Goal: Information Seeking & Learning: Learn about a topic

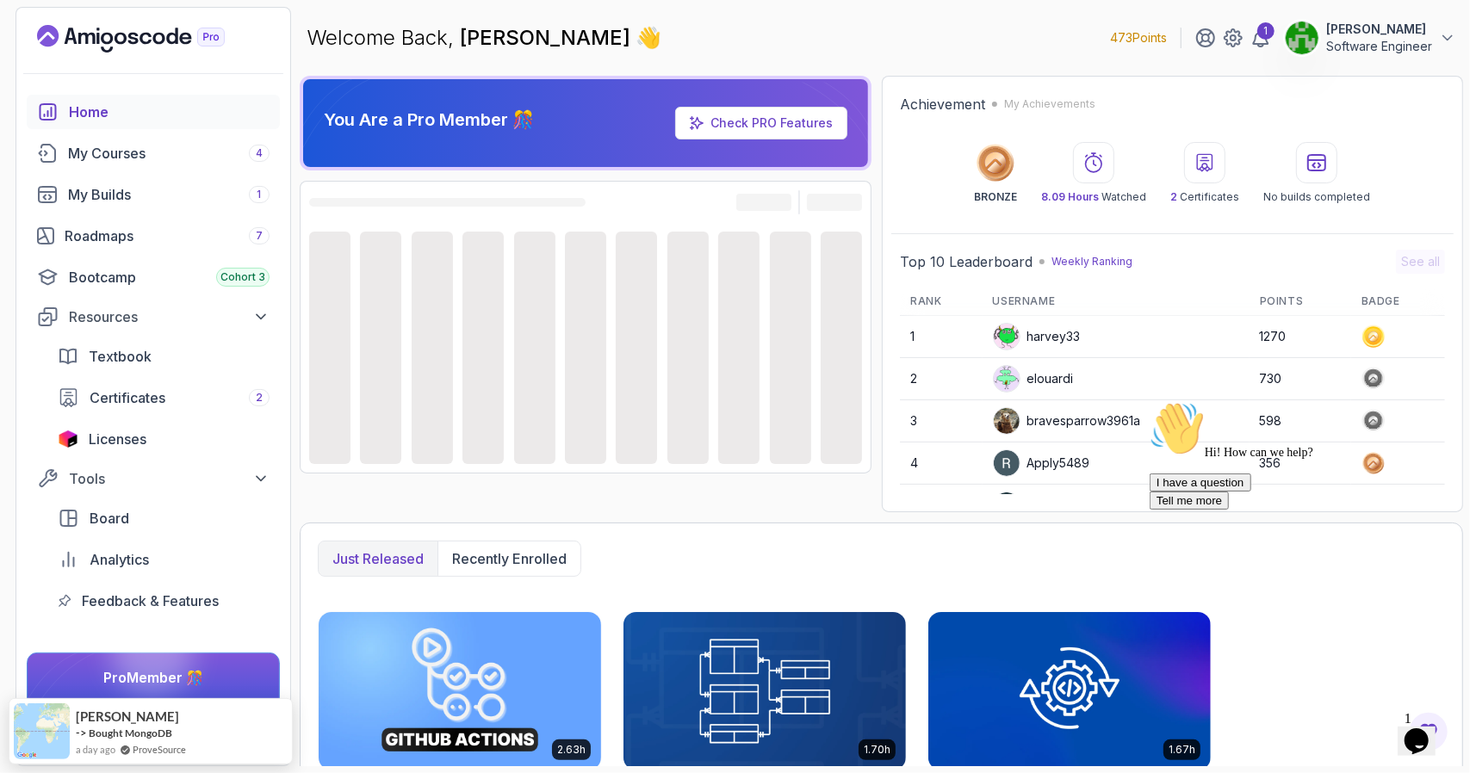
click at [1441, 400] on div at bounding box center [1304, 400] width 310 height 0
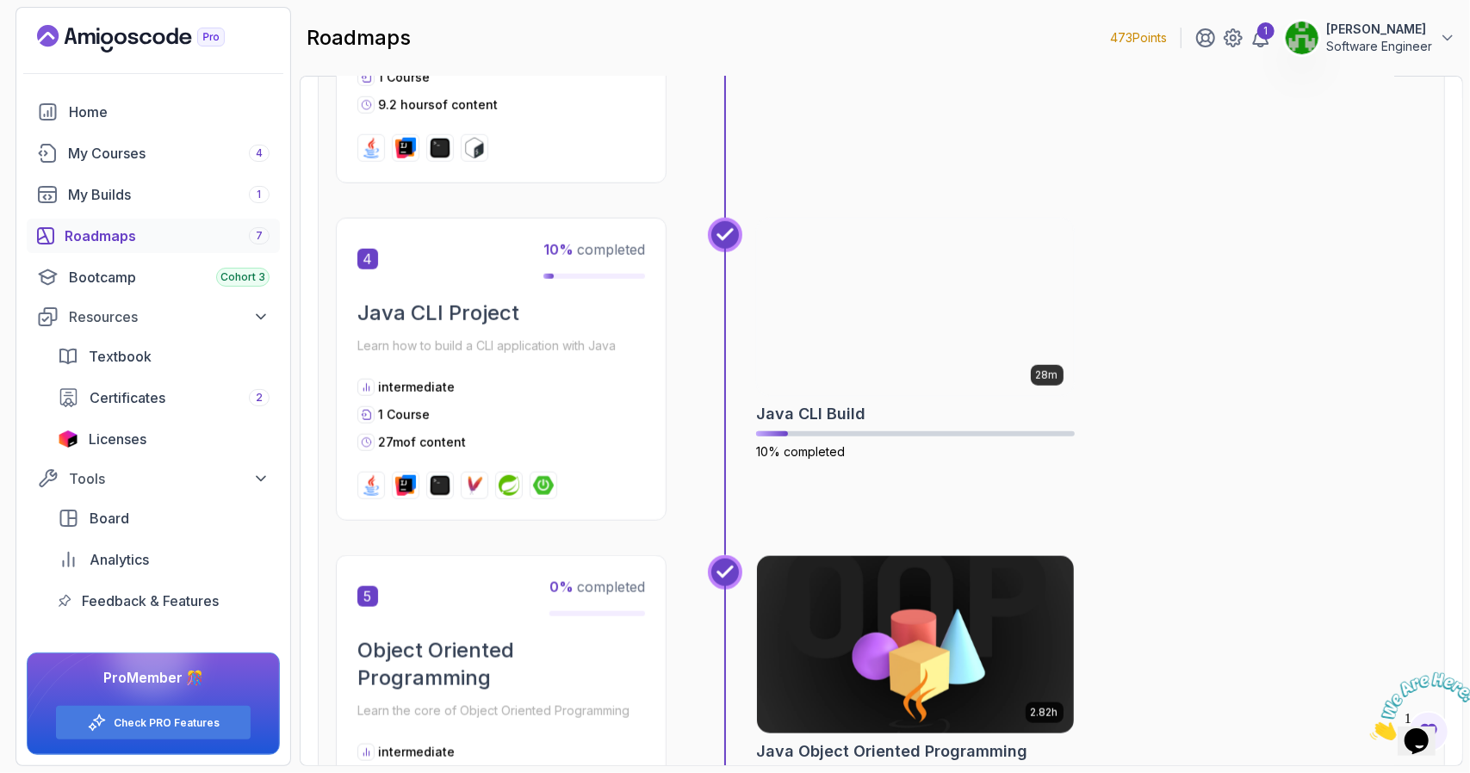
scroll to position [947, 0]
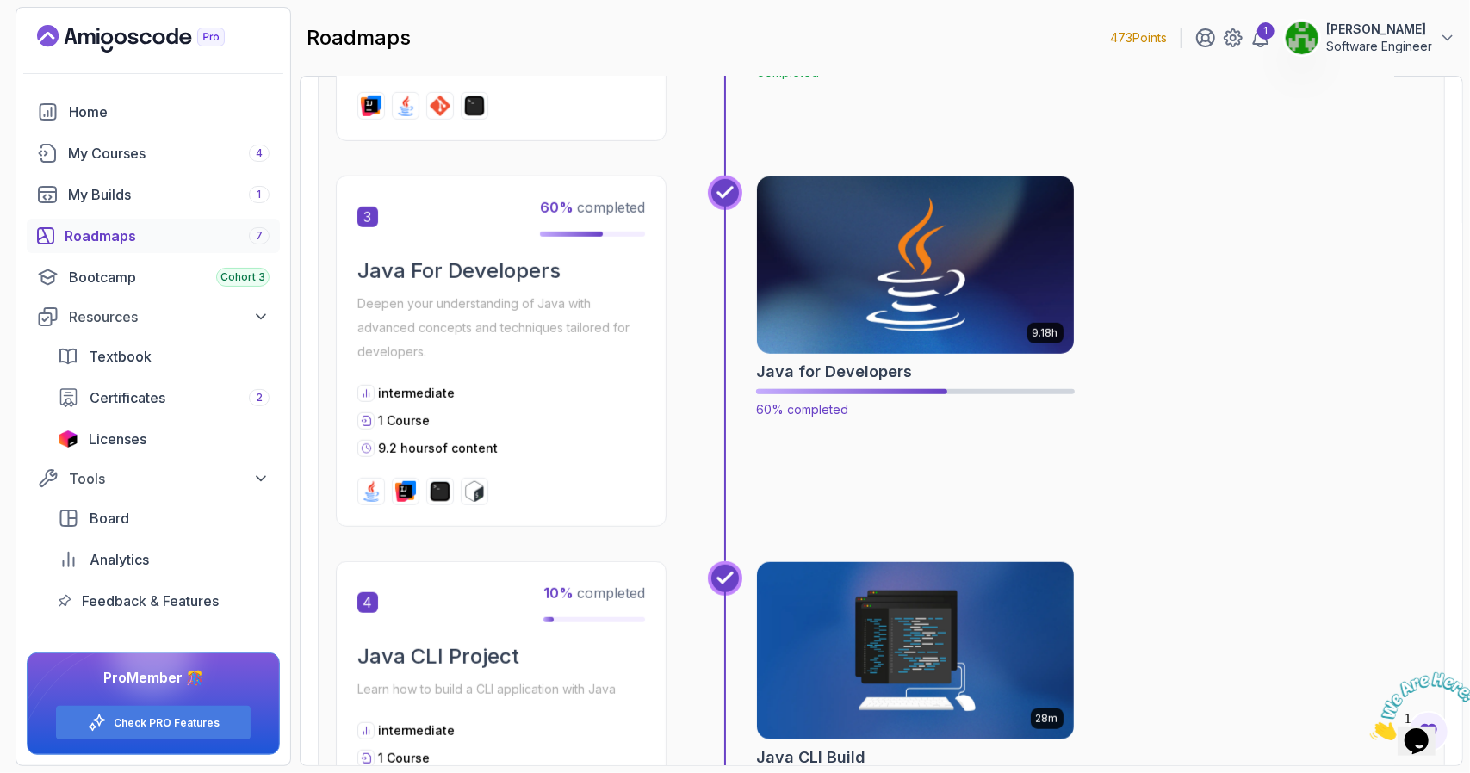
click at [902, 302] on img at bounding box center [915, 265] width 332 height 186
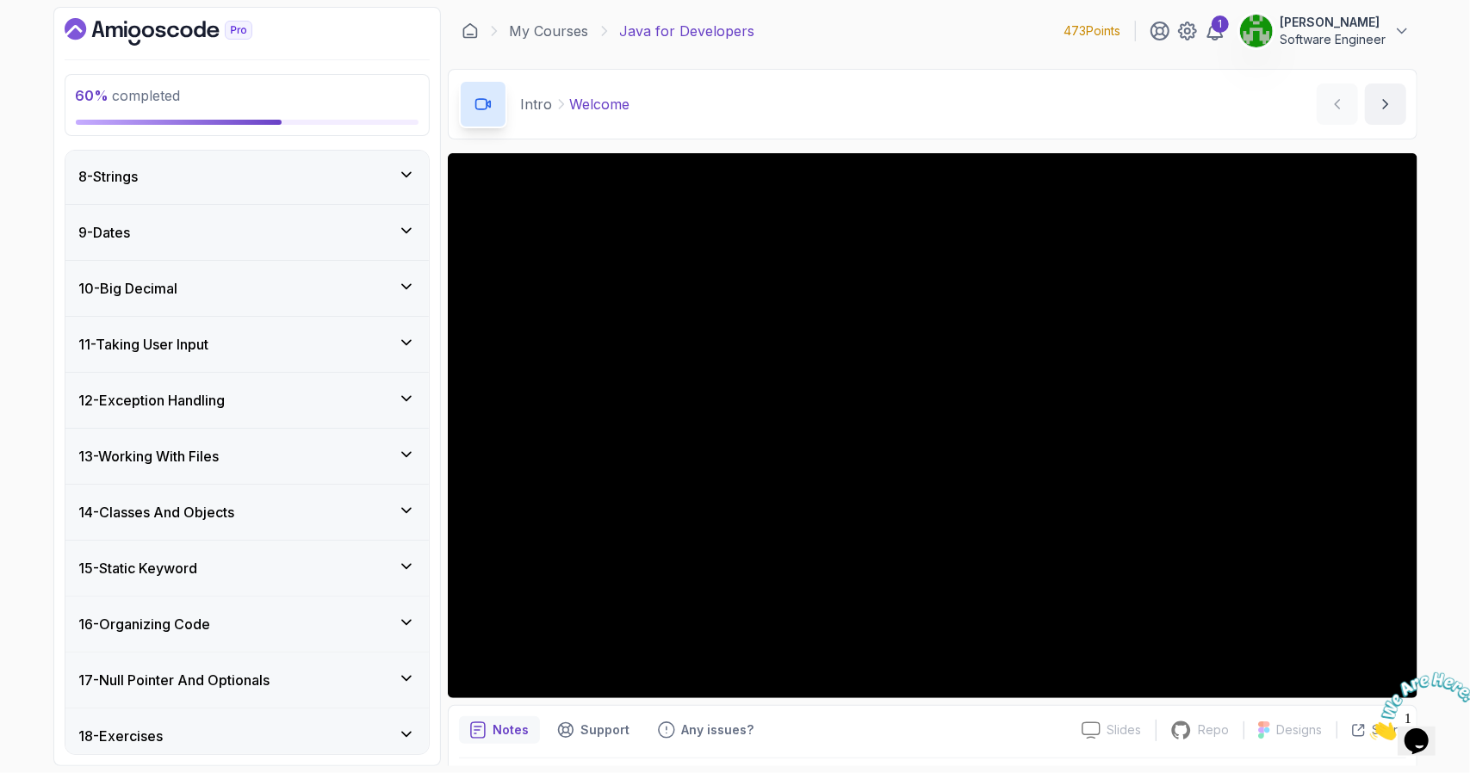
scroll to position [596, 0]
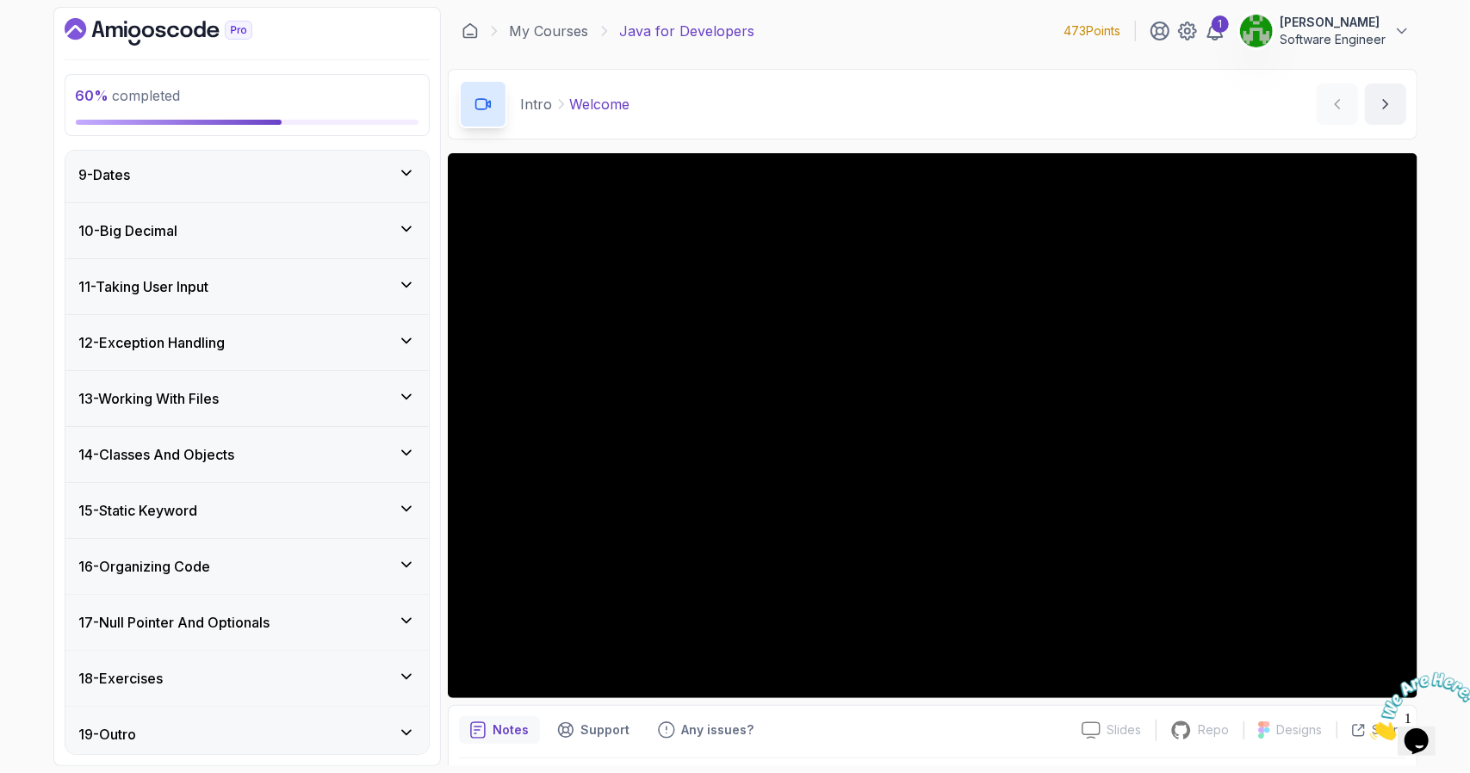
click at [232, 459] on h3 "14 - Classes And Objects" at bounding box center [157, 454] width 156 height 21
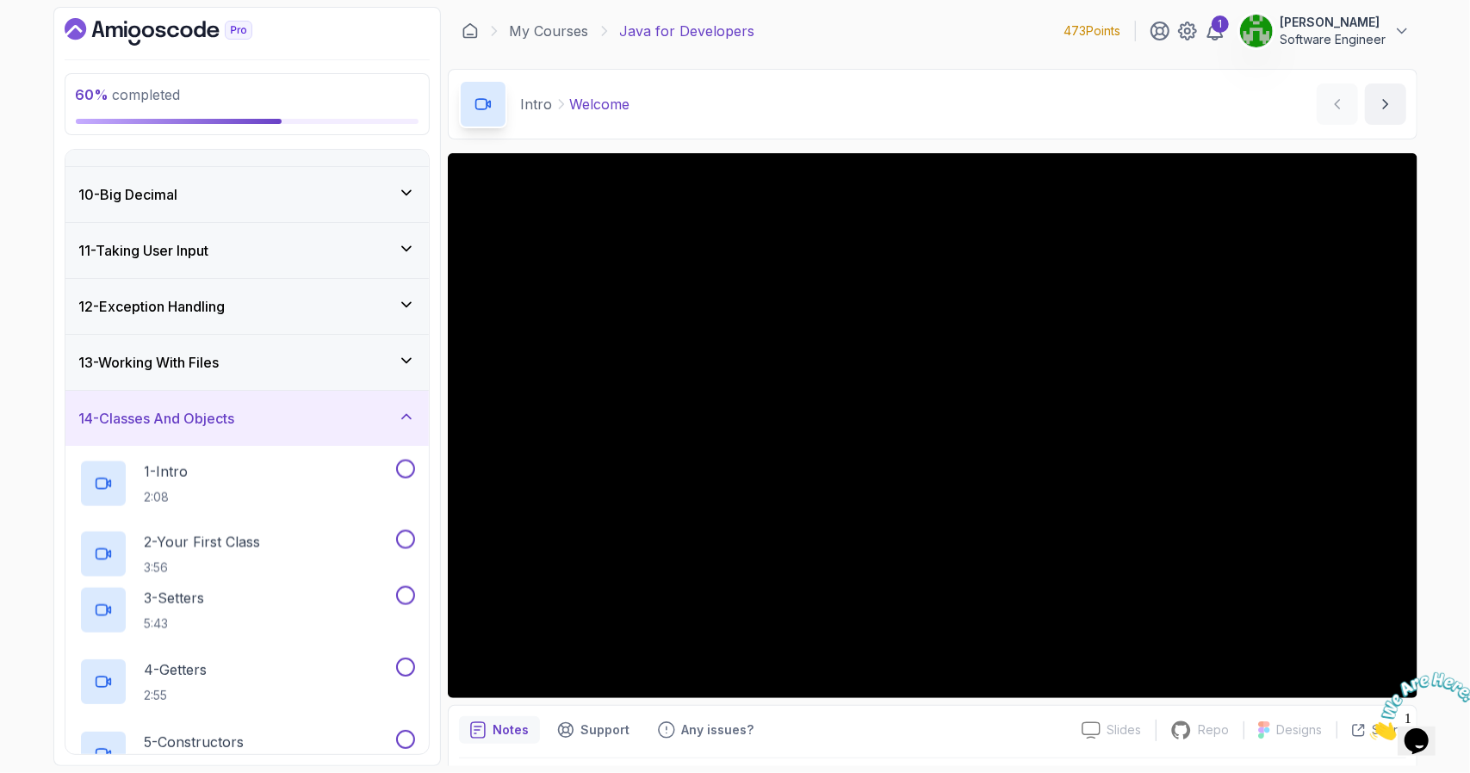
scroll to position [451, 0]
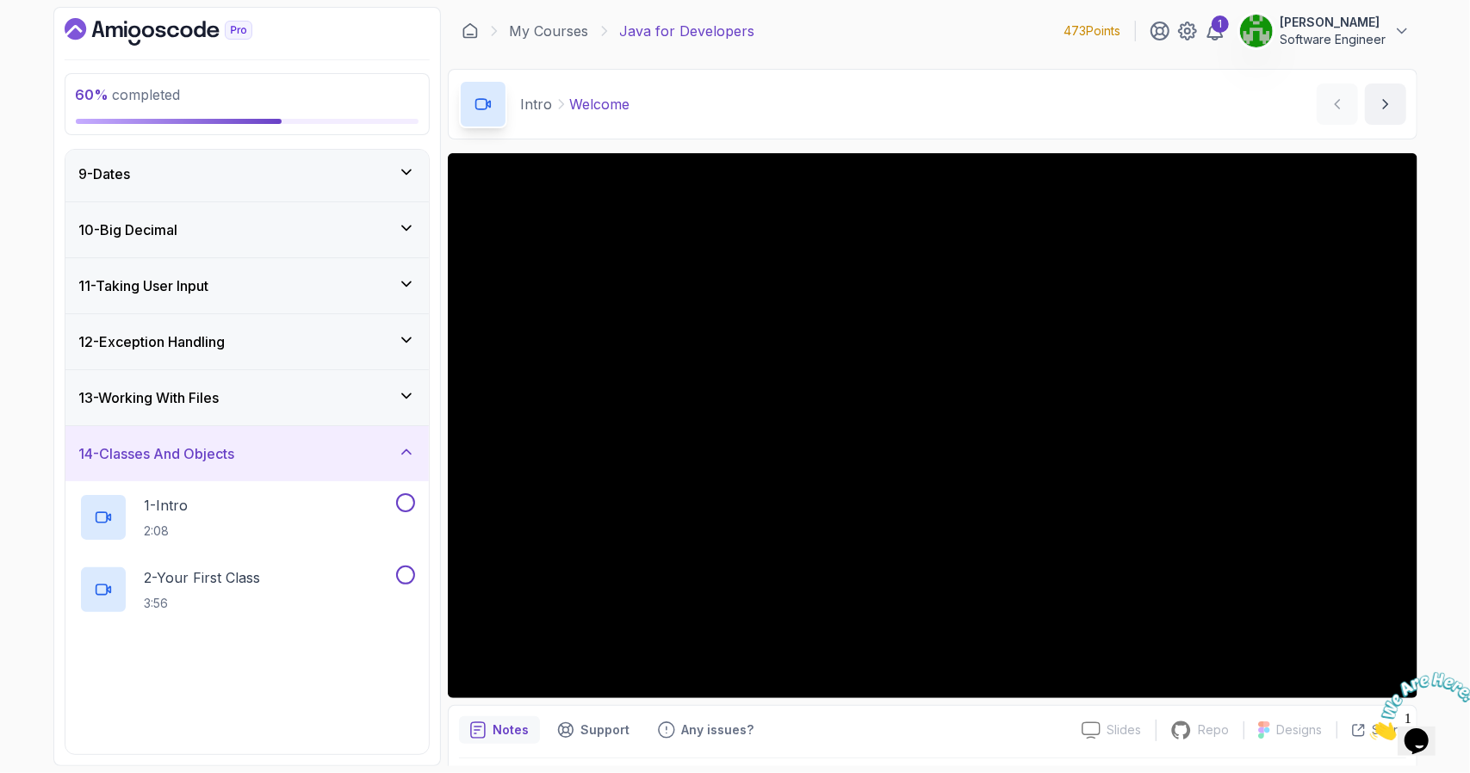
click at [211, 399] on h3 "13 - Working With Files" at bounding box center [149, 397] width 140 height 21
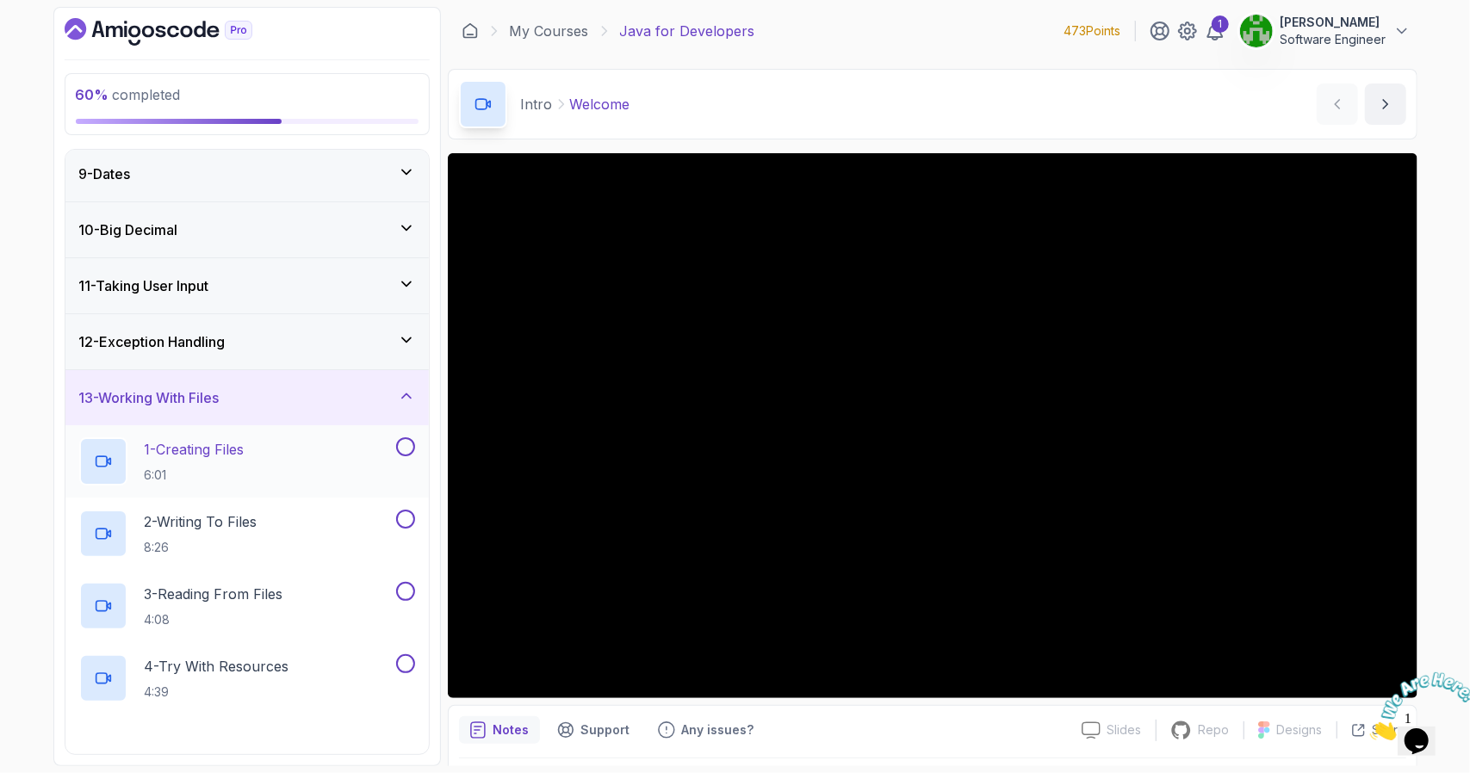
click at [263, 449] on div "1 - Creating Files 6:01" at bounding box center [235, 461] width 313 height 48
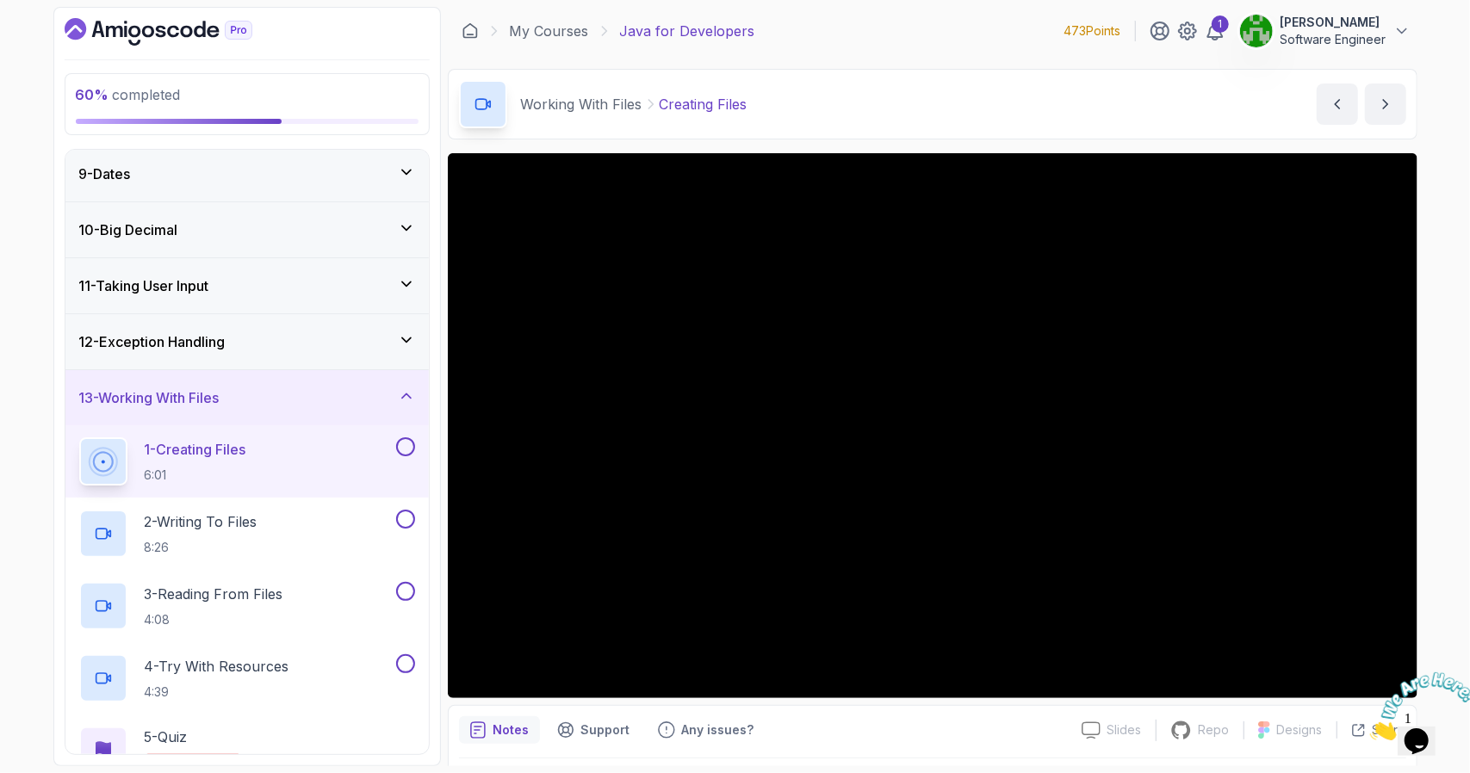
click at [1369, 728] on icon "Close" at bounding box center [1369, 735] width 0 height 15
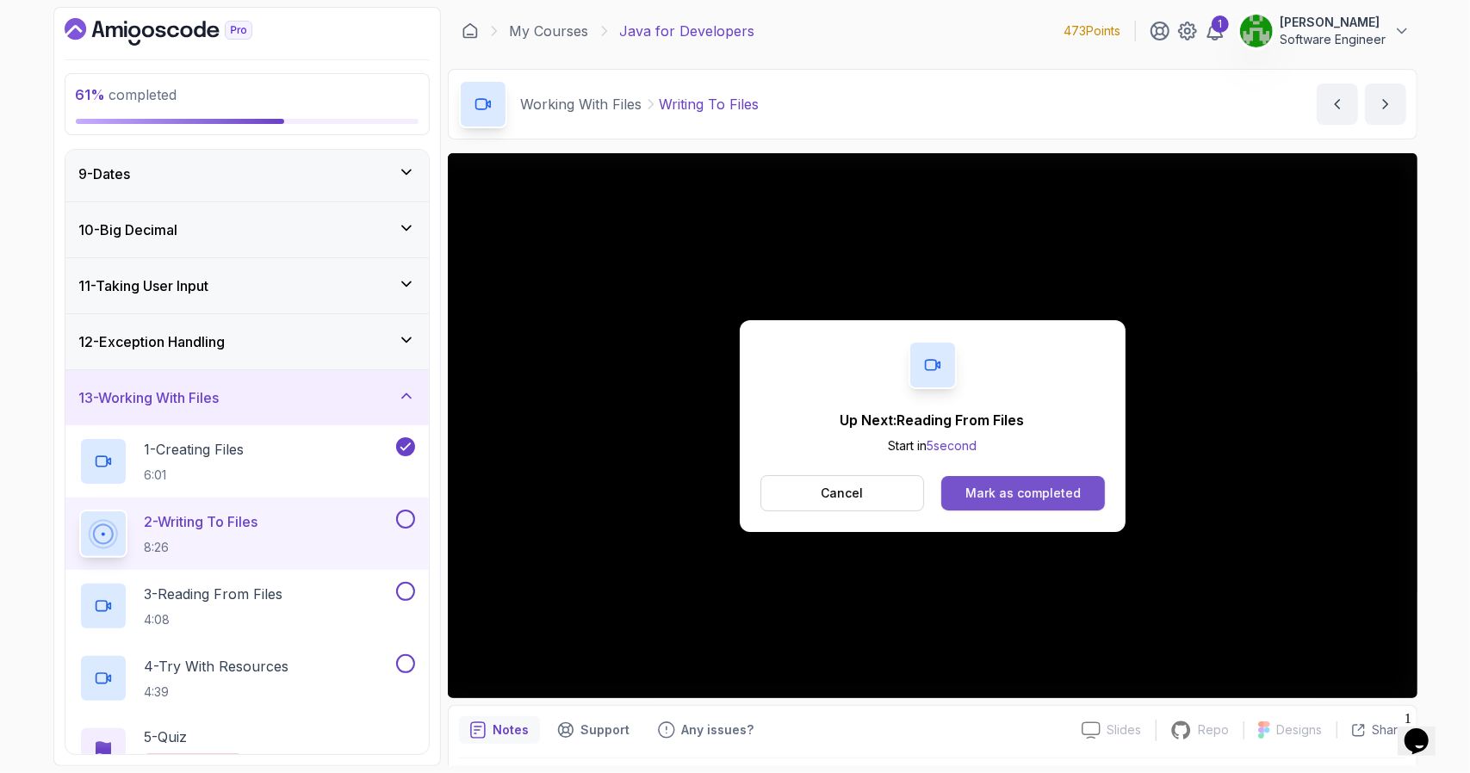
click at [961, 484] on button "Mark as completed" at bounding box center [1022, 493] width 163 height 34
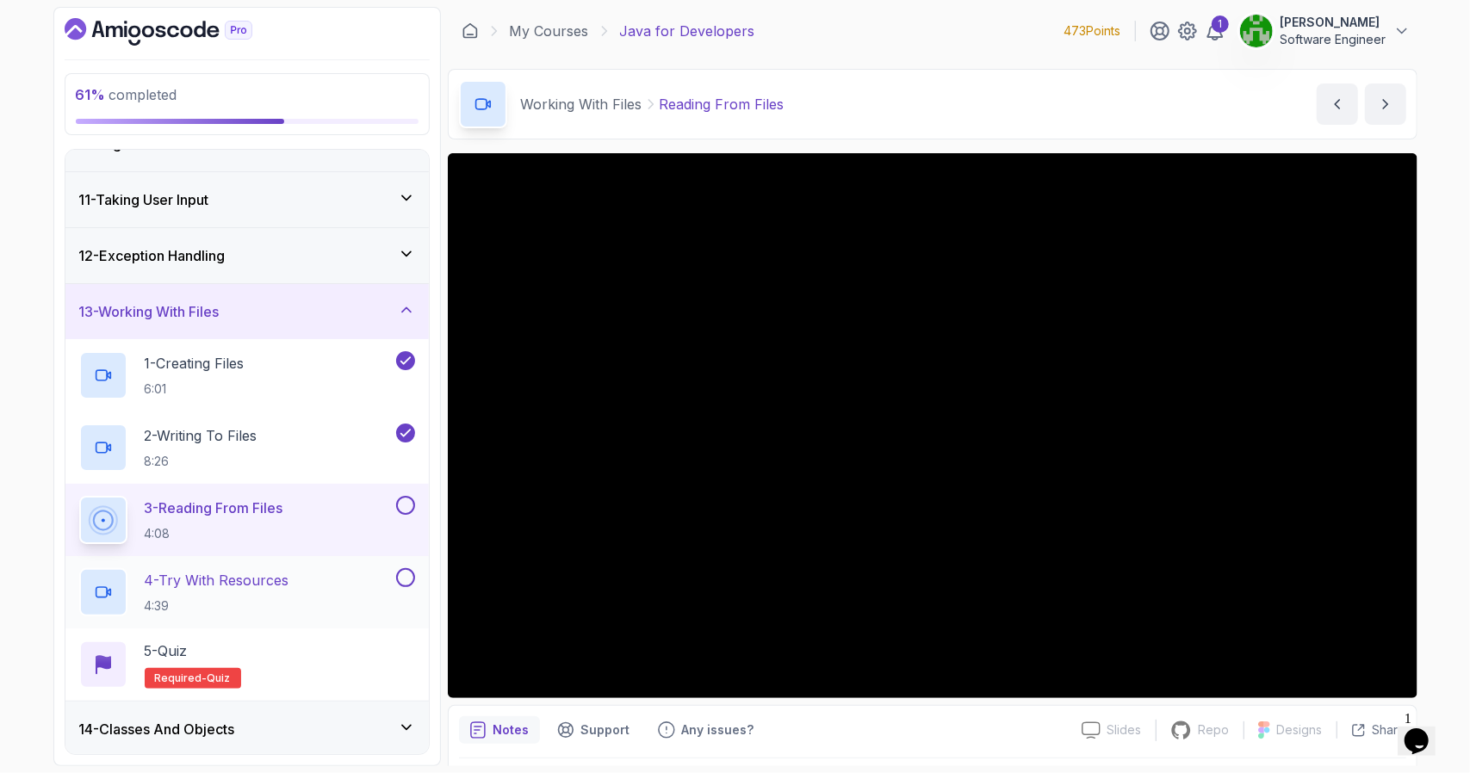
scroll to position [623, 0]
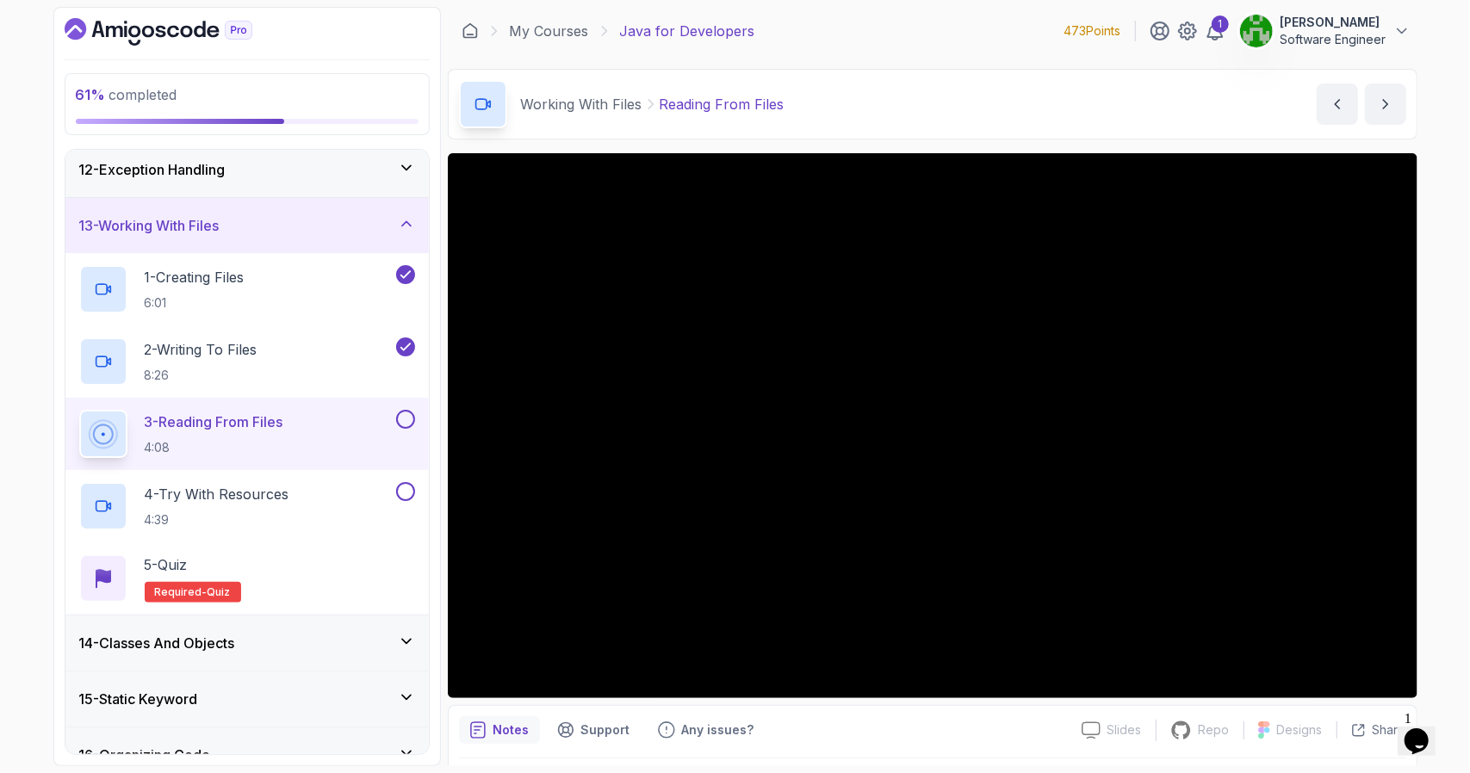
click at [0, 549] on div "61 % completed 1 - Intro 2 - Loops 3 - If Statements 4 - Packages 5 - Access Mo…" at bounding box center [735, 386] width 1470 height 773
click at [0, 563] on div "61 % completed 1 - Intro 2 - Loops 3 - If Statements 4 - Packages 5 - Access Mo…" at bounding box center [735, 386] width 1470 height 773
click at [12, 514] on div "61 % completed 1 - Intro 2 - Loops 3 - If Statements 4 - Packages 5 - Access Mo…" at bounding box center [735, 386] width 1470 height 773
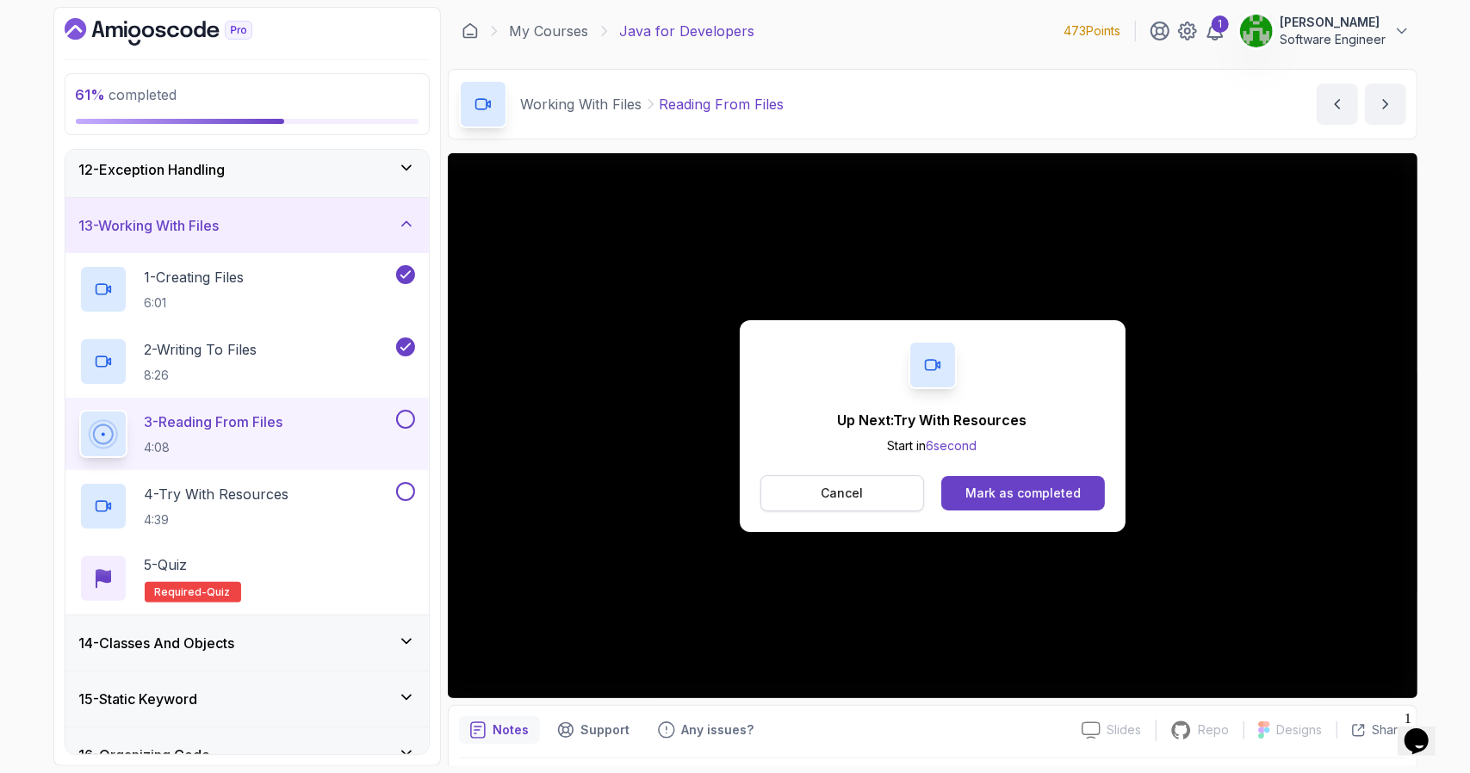
click at [920, 481] on button "Cancel" at bounding box center [842, 493] width 164 height 36
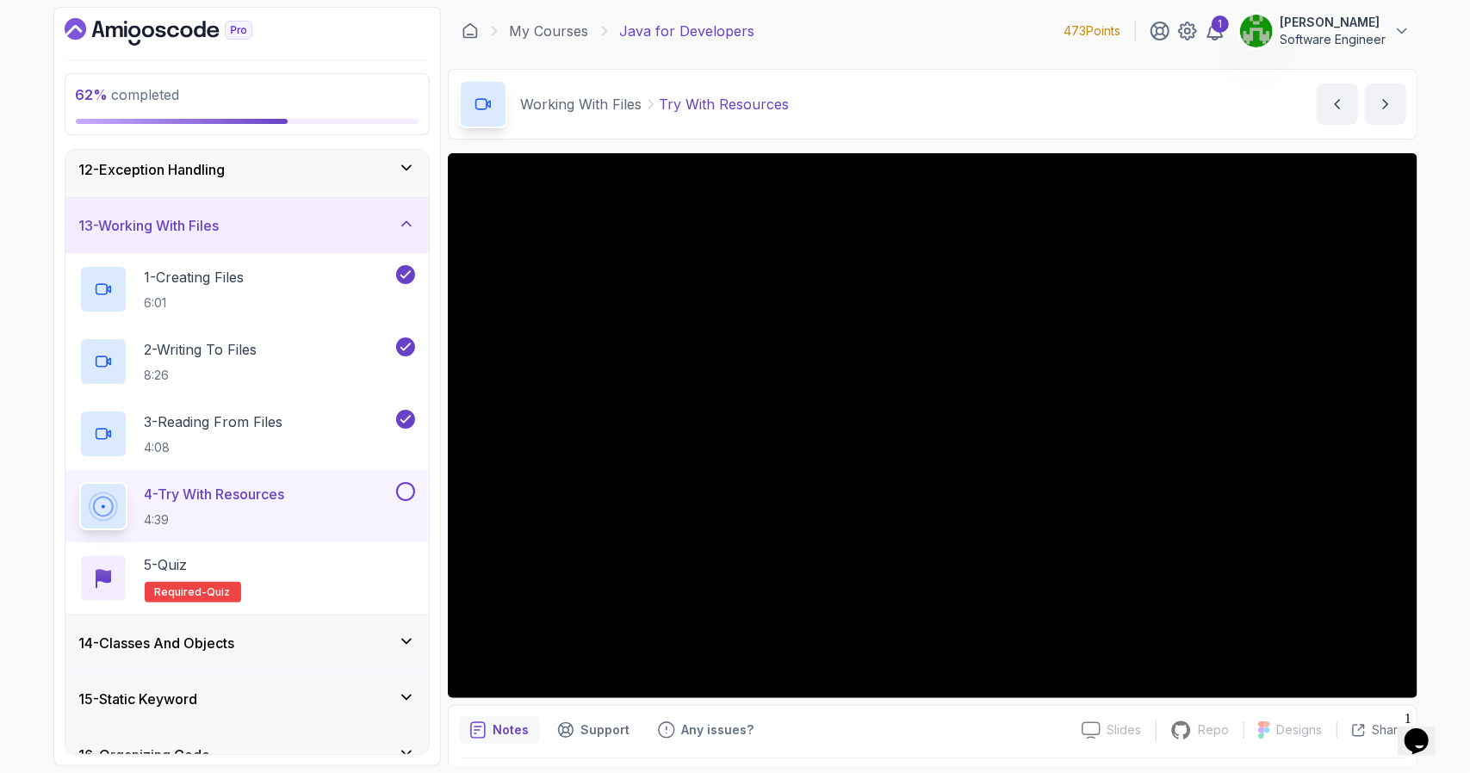
click at [0, 397] on div "62 % completed 1 - Intro 2 - Loops 3 - If Statements 4 - Packages 5 - Access Mo…" at bounding box center [735, 386] width 1470 height 773
